Goal: Task Accomplishment & Management: Manage account settings

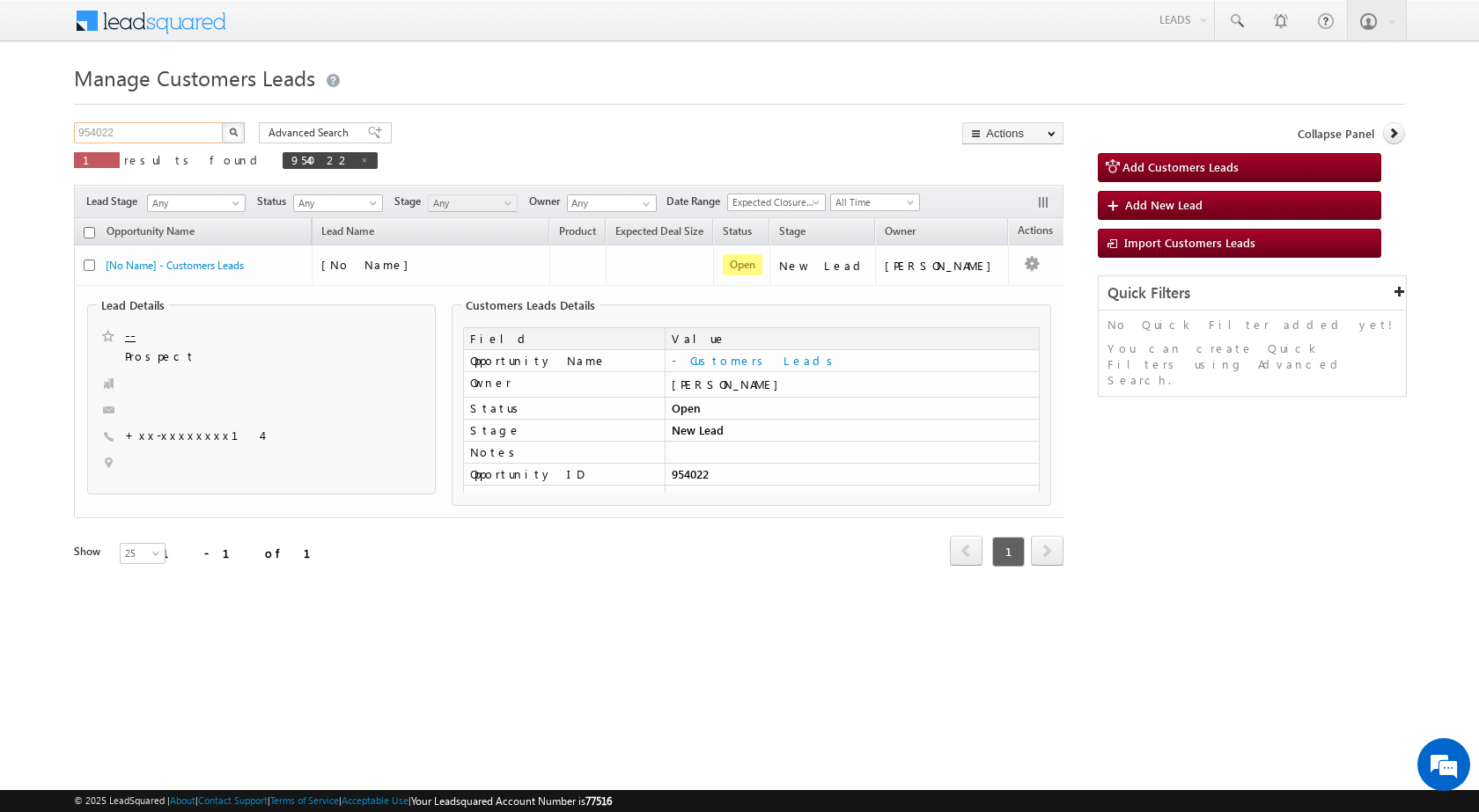
click at [158, 137] on input "954022" at bounding box center [149, 133] width 151 height 21
click at [149, 123] on input "954022" at bounding box center [149, 133] width 151 height 21
click at [140, 141] on input "954022" at bounding box center [149, 133] width 151 height 21
paste input "7767"
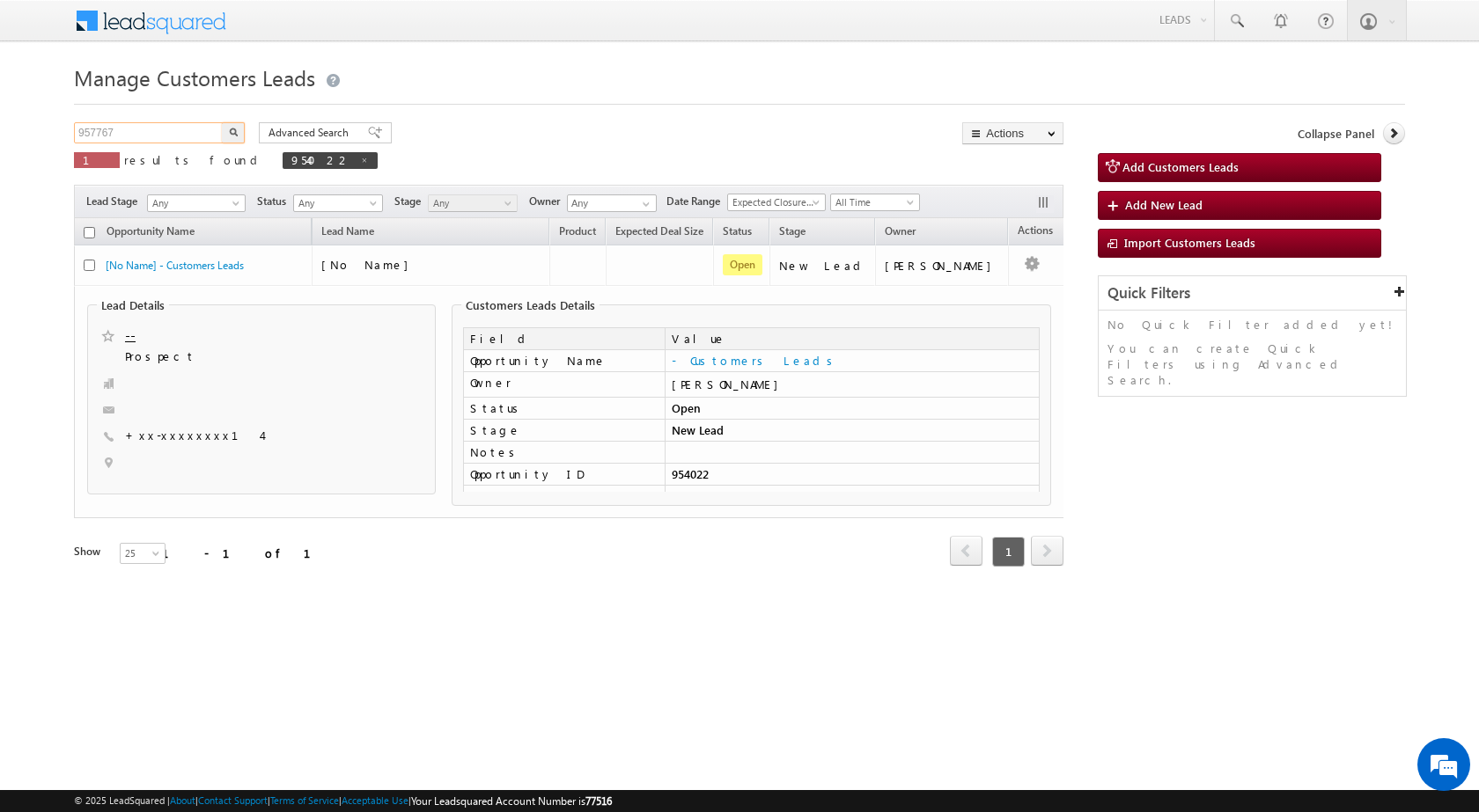
type input "957767"
click at [222, 123] on button "button" at bounding box center [233, 133] width 23 height 21
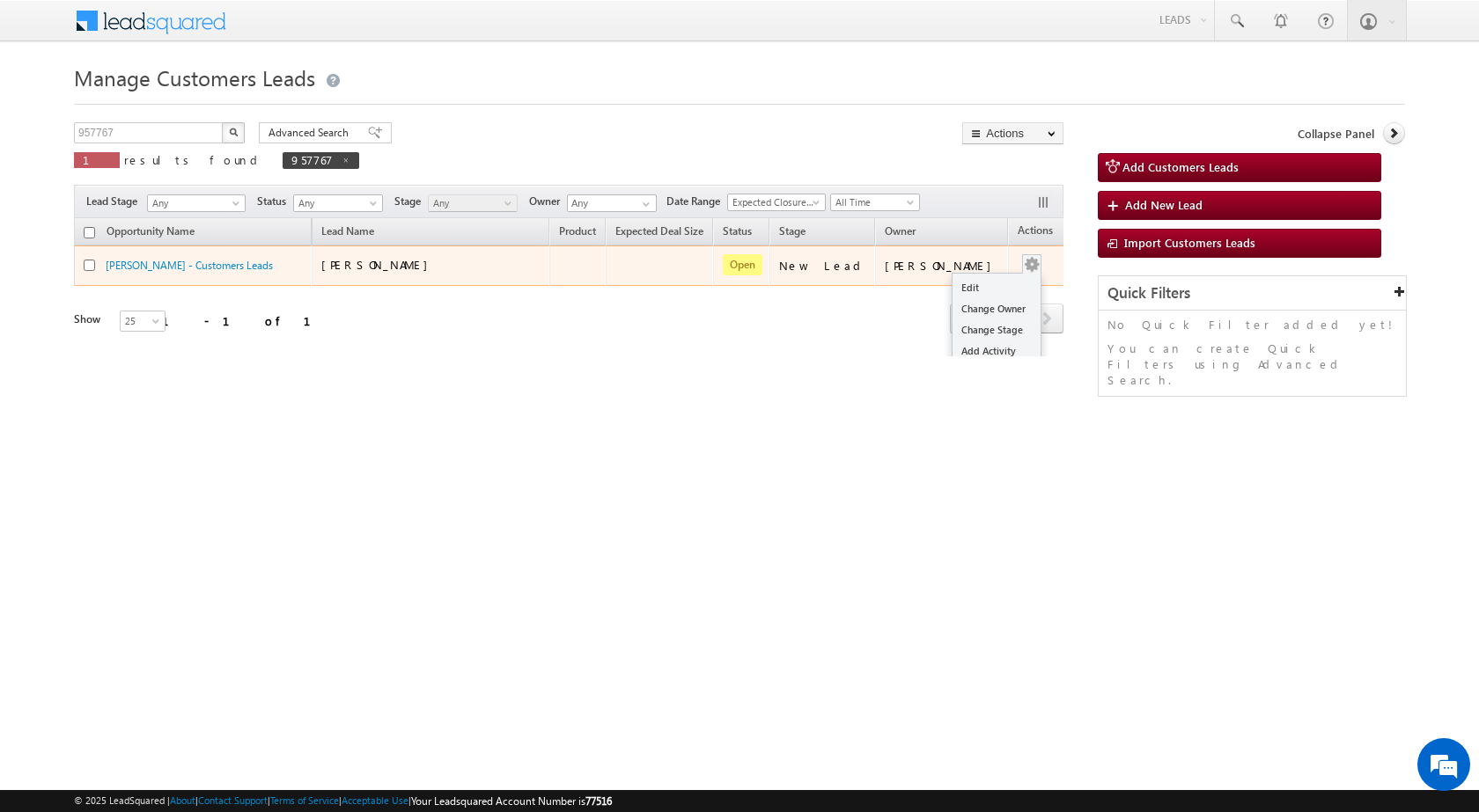
click at [1018, 255] on div "Edit Change Owner Change Stage Add Activity Add Task Delete" at bounding box center [1031, 266] width 28 height 23
click at [973, 293] on link "Edit" at bounding box center [997, 288] width 88 height 21
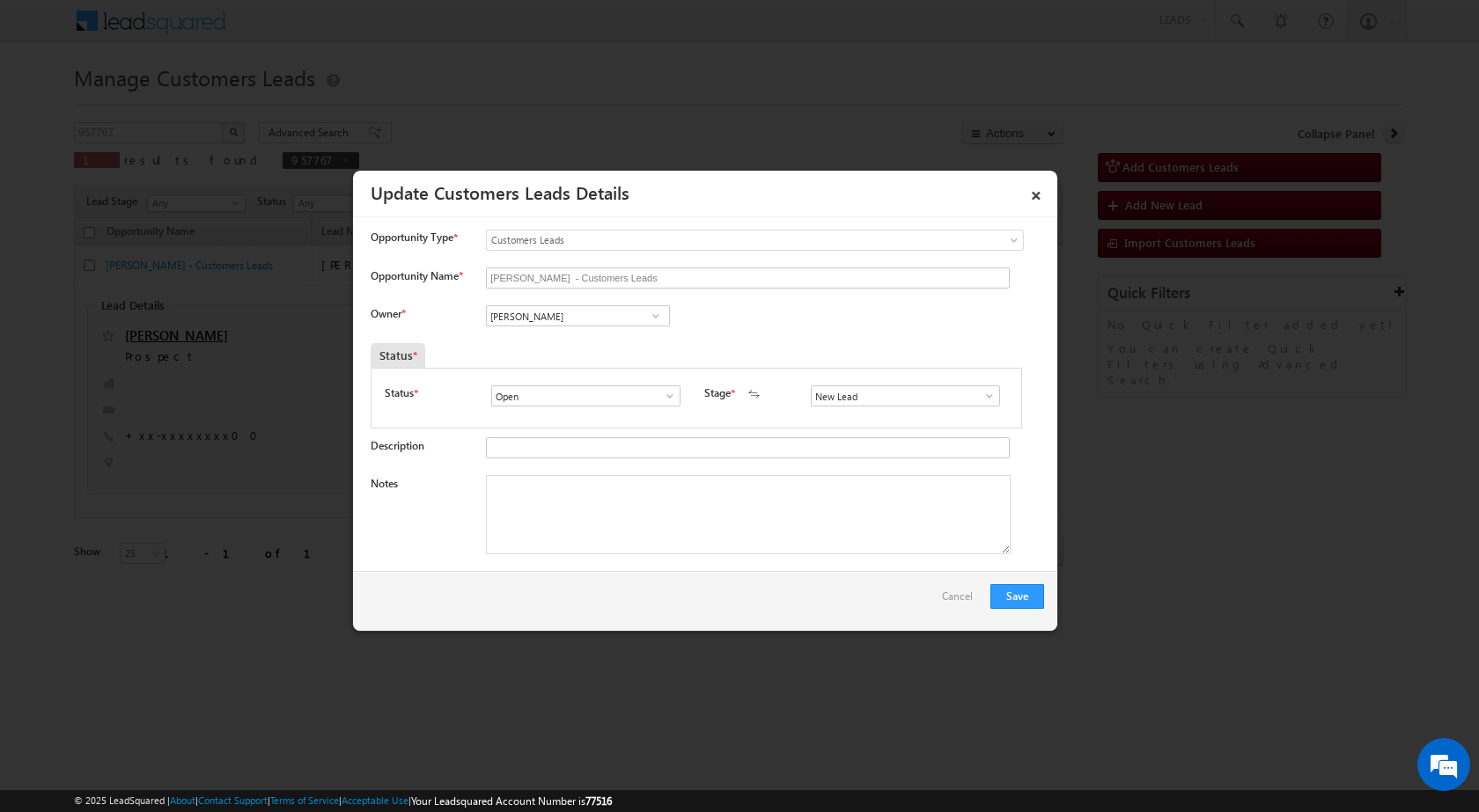
click at [659, 319] on span at bounding box center [656, 315] width 17 height 14
click at [889, 328] on div "Owner * [PERSON_NAME] [PERSON_NAME] [PERSON_NAME] [PERSON_NAME] [PERSON_NAME] […" at bounding box center [707, 320] width 673 height 29
click at [974, 396] on link at bounding box center [984, 396] width 22 height 17
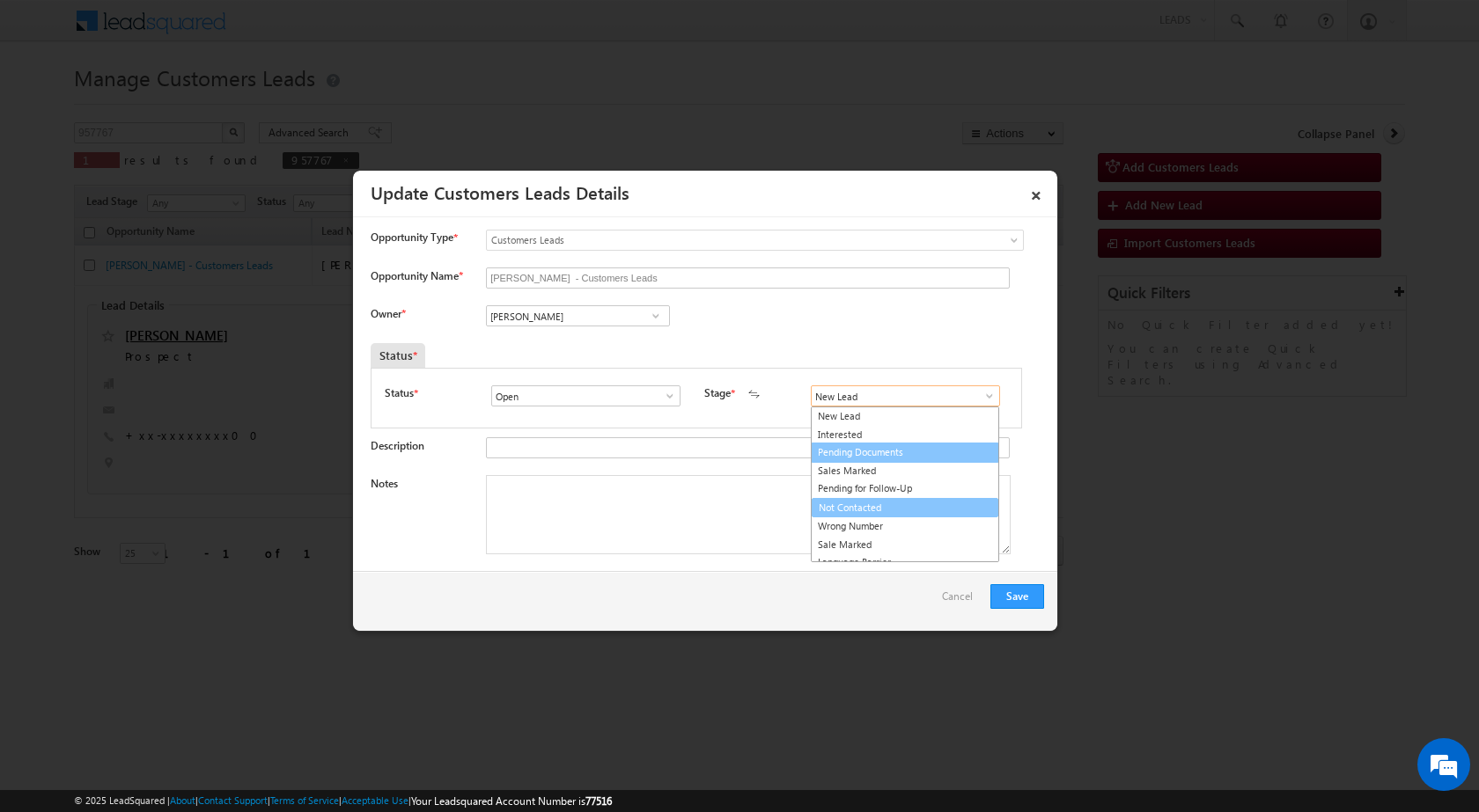
scroll to position [27, 0]
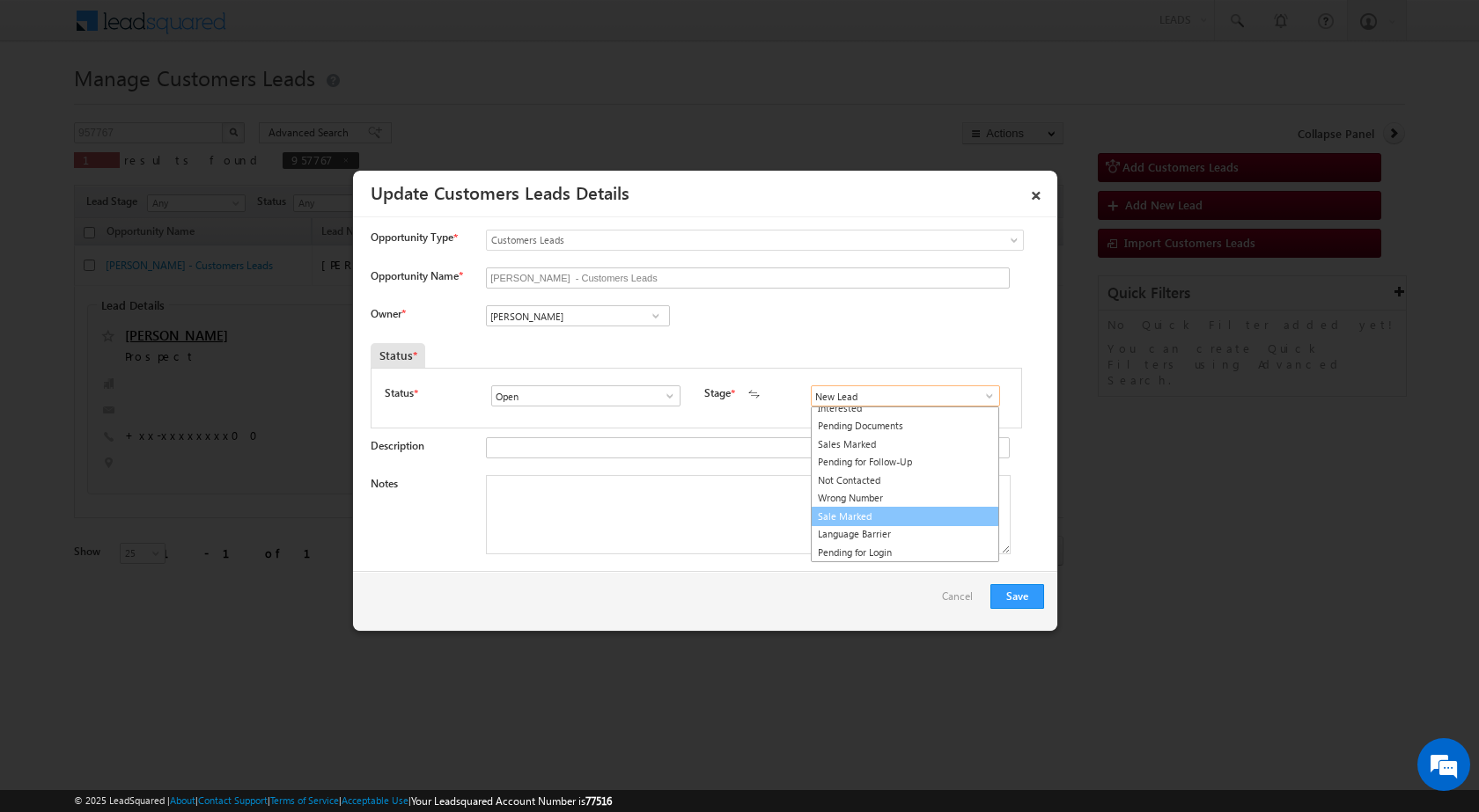
click at [856, 515] on link "Sale Marked" at bounding box center [904, 517] width 188 height 20
type input "Sale Marked"
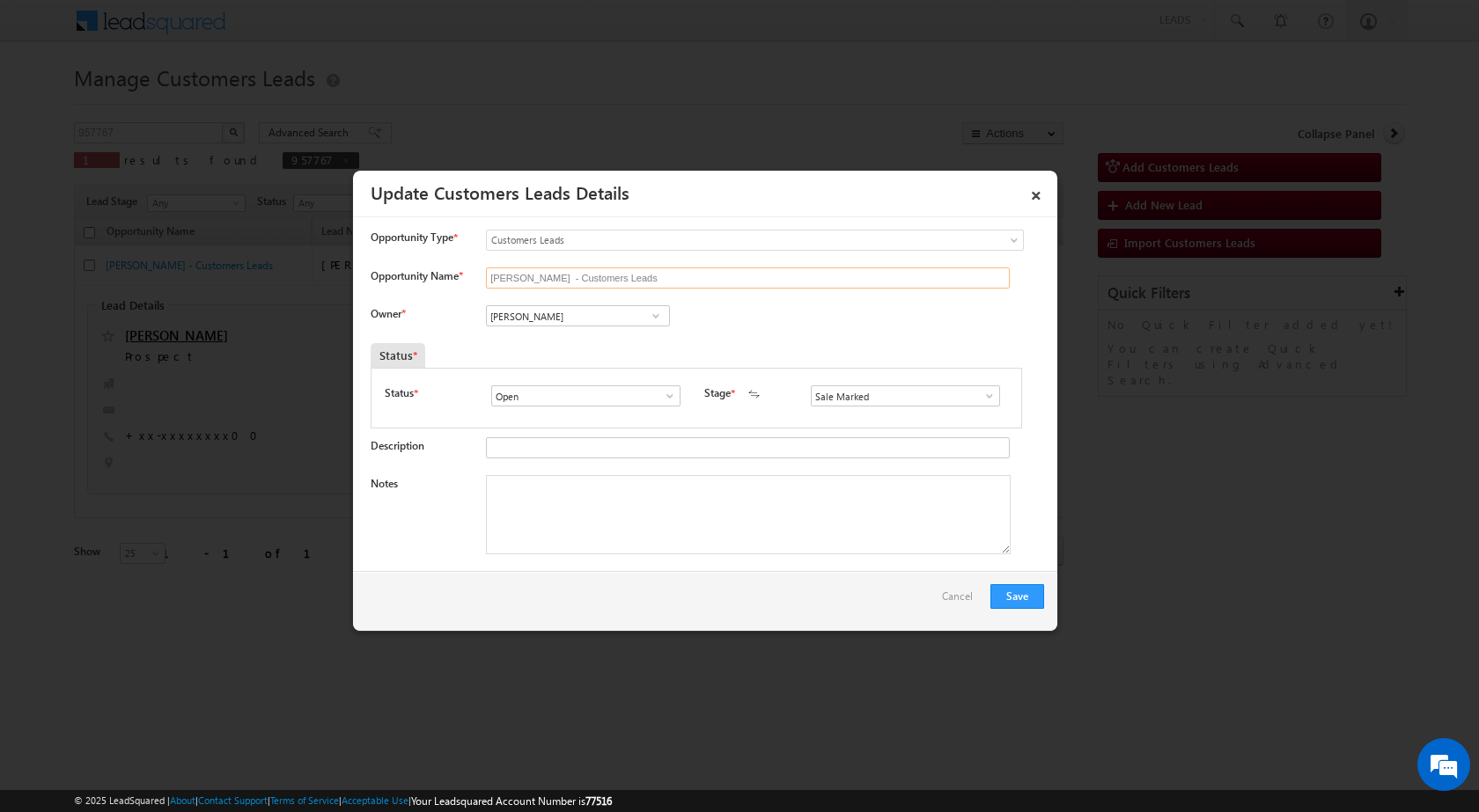
click at [754, 284] on input "[PERSON_NAME] - Customers Leads" at bounding box center [748, 278] width 524 height 21
click at [507, 490] on textarea "Notes" at bounding box center [748, 515] width 525 height 80
paste textarea "957767 - VB_Interested - [PERSON_NAME] Do [PERSON_NAME] - 9068628000 - P+C - BH…"
type textarea "957767 - VB_Interested - [PERSON_NAME] Do [PERSON_NAME] - 9068628000 - P+C - BH…"
click at [542, 585] on div "Save Cancel" at bounding box center [705, 601] width 704 height 59
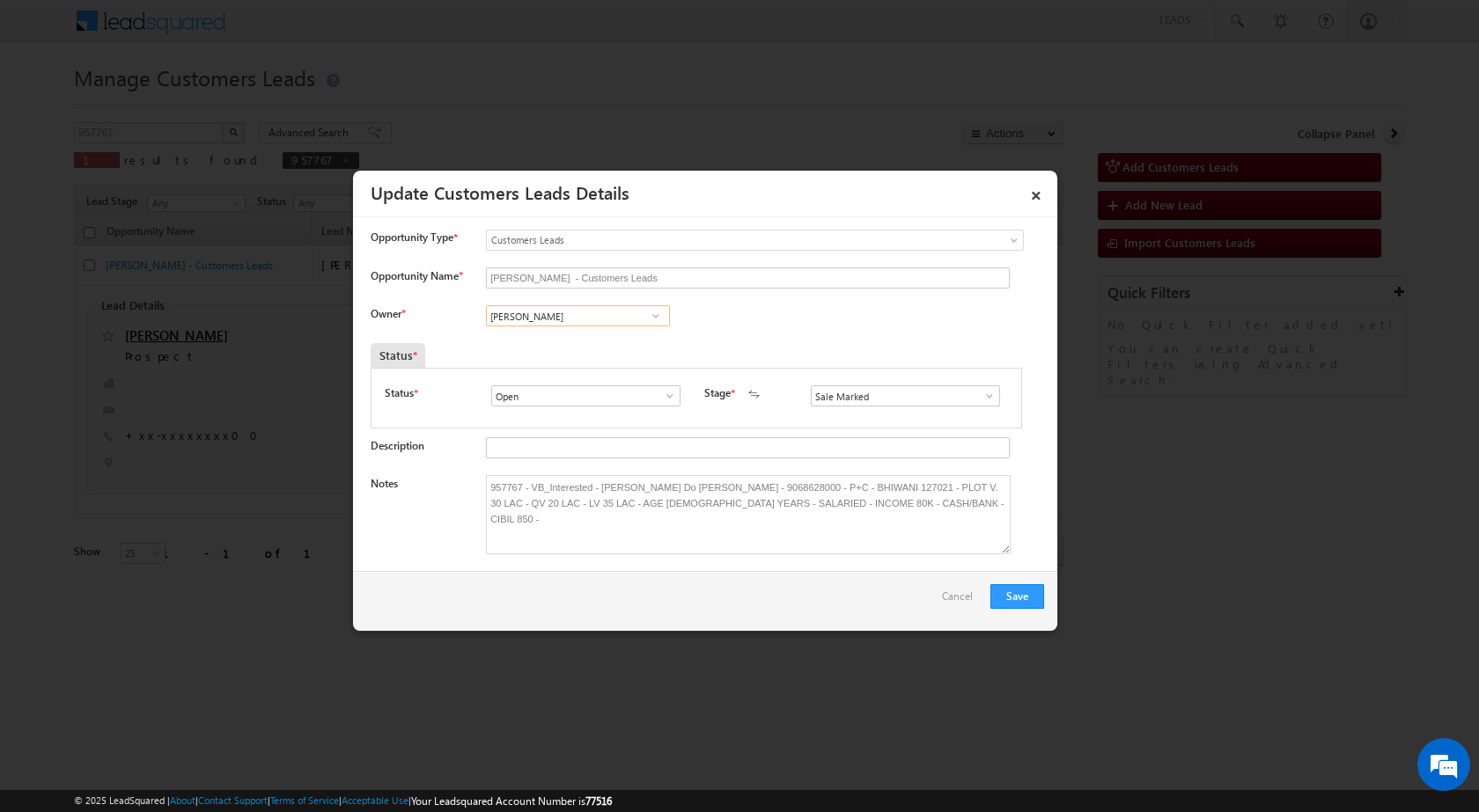
click at [576, 318] on input "[PERSON_NAME]" at bounding box center [578, 316] width 184 height 21
paste input "[PERSON_NAME]"
type input "[PERSON_NAME]"
click at [649, 313] on span at bounding box center [656, 315] width 17 height 14
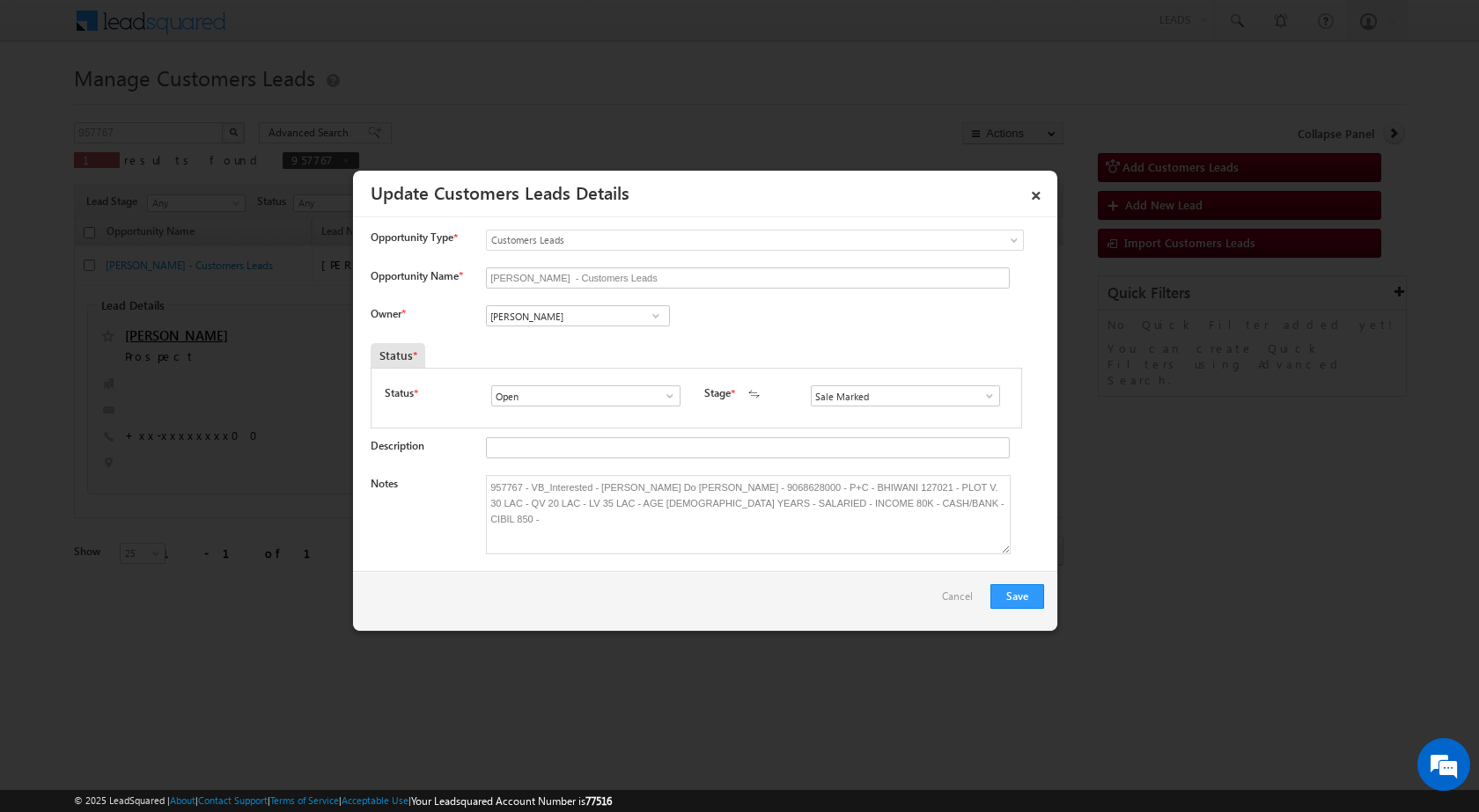
click at [728, 330] on div "Owner * [PERSON_NAME] [PERSON_NAME] [PERSON_NAME] [PERSON_NAME] [PERSON_NAME] […" at bounding box center [707, 320] width 673 height 29
paste input "[PERSON_NAME]"
type input "[PERSON_NAME]"
click at [562, 341] on link "[PERSON_NAME] [PERSON_NAME][EMAIL_ADDRESS][DOMAIN_NAME]" at bounding box center [578, 343] width 184 height 34
click at [813, 331] on div "Owner * [PERSON_NAME] [PERSON_NAME] [PERSON_NAME] [PERSON_NAME] [PERSON_NAME] […" at bounding box center [707, 320] width 673 height 29
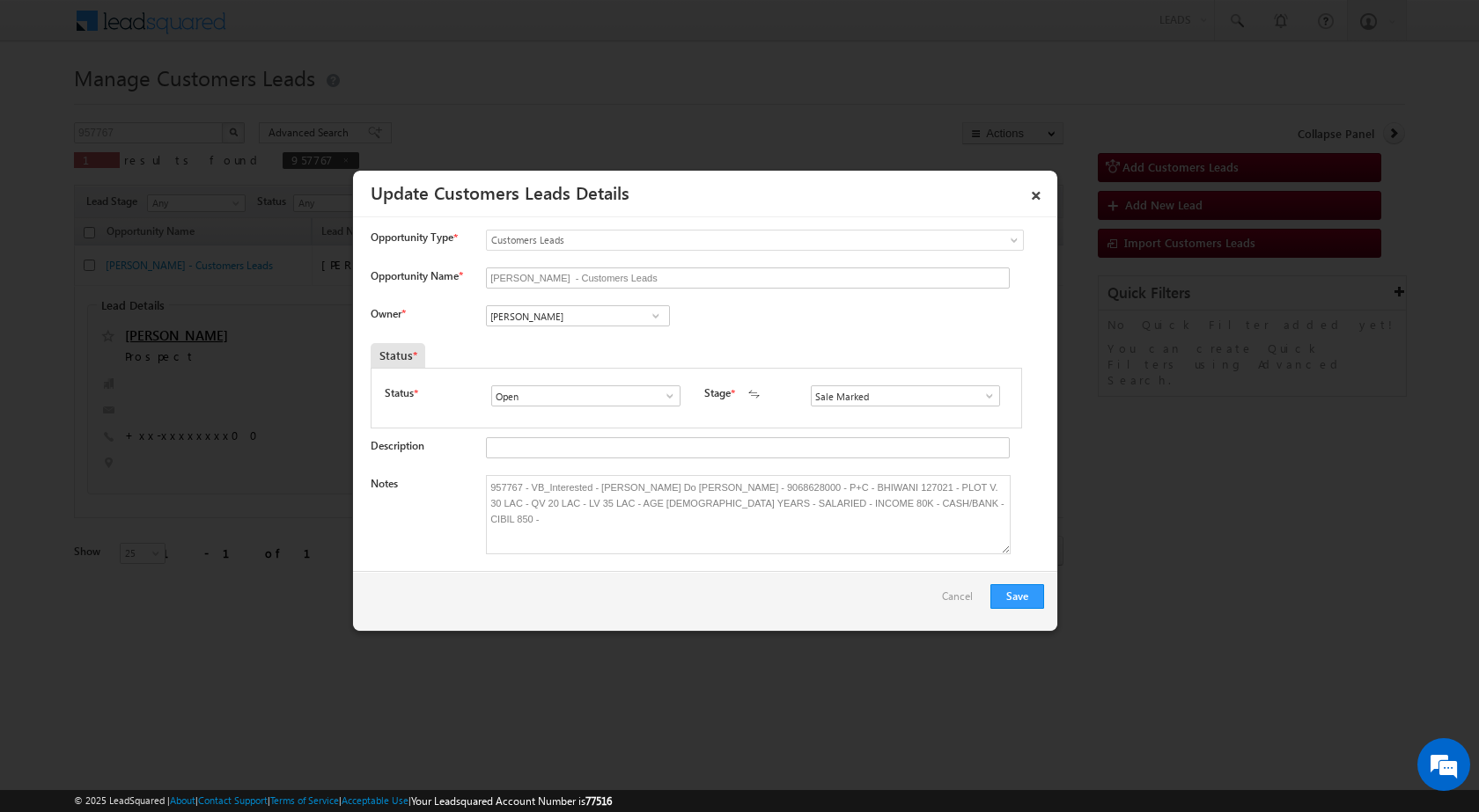
click at [801, 333] on div "Owner * [PERSON_NAME] [PERSON_NAME] [PERSON_NAME] [PERSON_NAME] [PERSON_NAME] […" at bounding box center [707, 320] width 673 height 29
click at [794, 331] on div "Owner * [PERSON_NAME] [PERSON_NAME] [PERSON_NAME] [PERSON_NAME] [PERSON_NAME] […" at bounding box center [707, 320] width 673 height 29
click at [1003, 601] on button "Save" at bounding box center [1018, 597] width 54 height 25
